Goal: Task Accomplishment & Management: Manage account settings

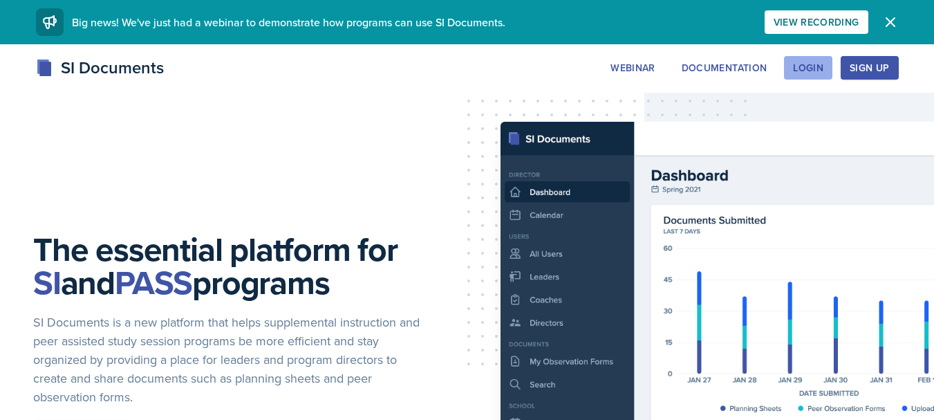
click at [804, 75] on button "Login" at bounding box center [808, 68] width 48 height 24
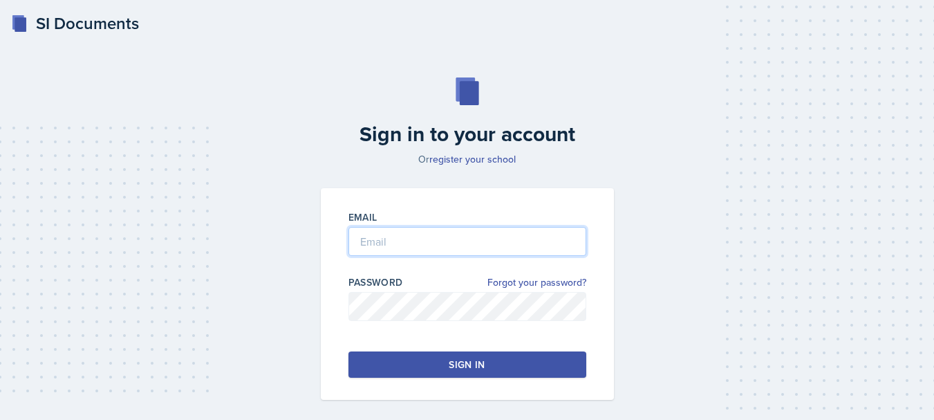
click at [488, 234] on input "email" at bounding box center [468, 241] width 238 height 29
type input "[EMAIL_ADDRESS][DOMAIN_NAME]"
click at [411, 354] on button "Sign in" at bounding box center [468, 364] width 238 height 26
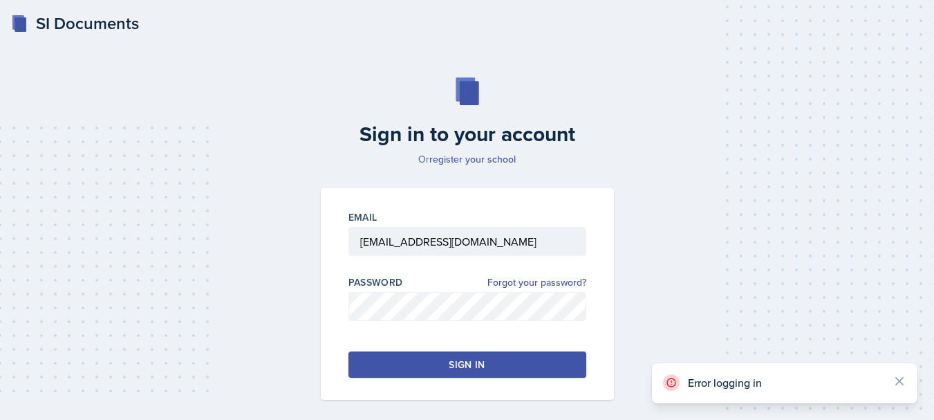
click at [411, 354] on button "Sign in" at bounding box center [468, 364] width 238 height 26
